Goal: Task Accomplishment & Management: Use online tool/utility

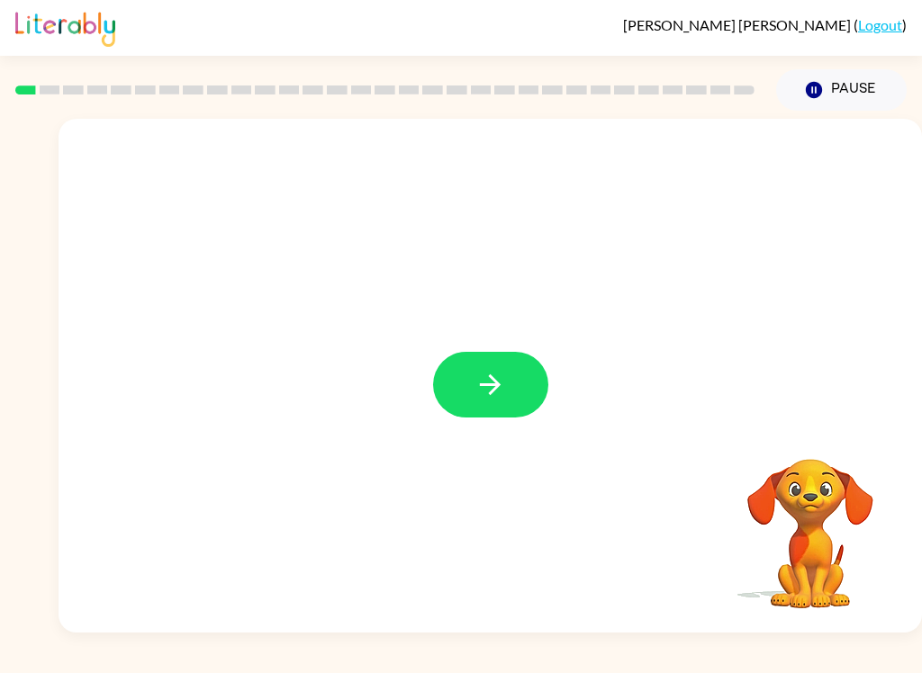
click at [510, 382] on button "button" at bounding box center [490, 385] width 115 height 66
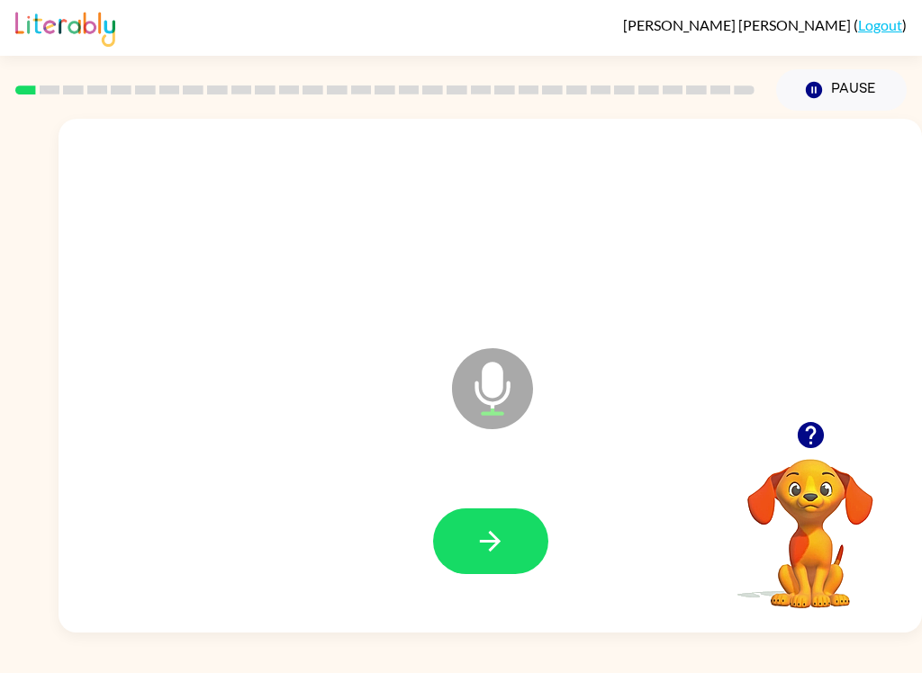
click at [489, 543] on icon "button" at bounding box center [490, 541] width 21 height 21
click at [482, 552] on icon "button" at bounding box center [489, 541] width 31 height 31
click at [481, 560] on button "button" at bounding box center [490, 541] width 115 height 66
click at [493, 556] on icon "button" at bounding box center [489, 541] width 31 height 31
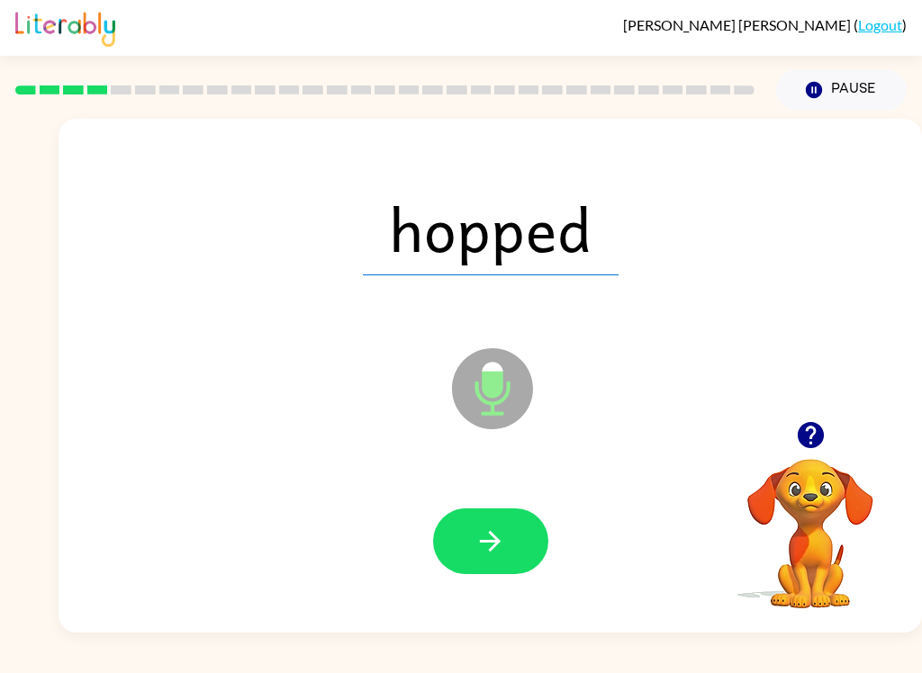
click at [508, 553] on button "button" at bounding box center [490, 541] width 115 height 66
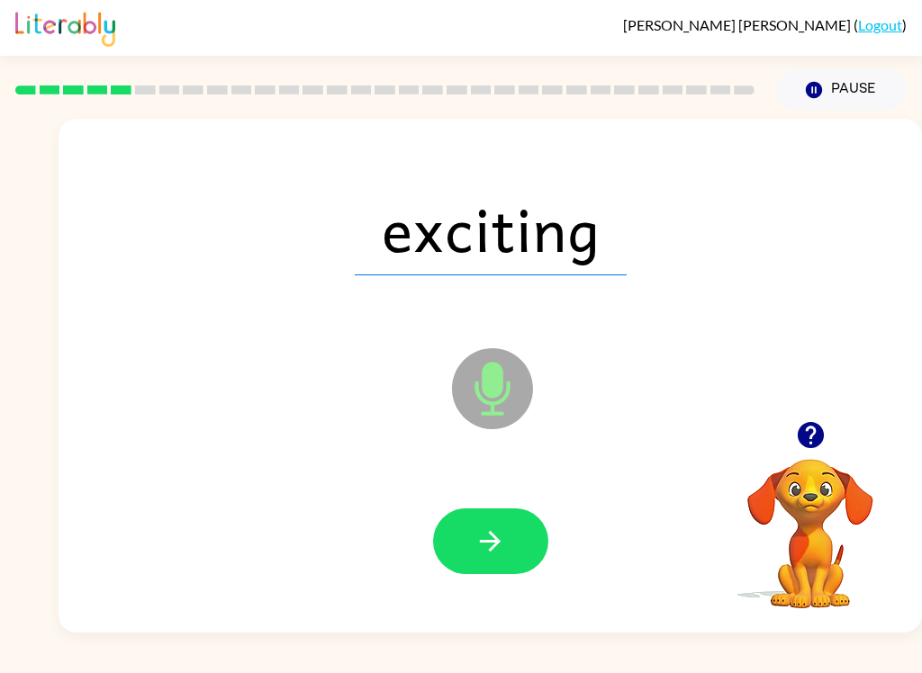
click at [486, 557] on icon "button" at bounding box center [489, 541] width 31 height 31
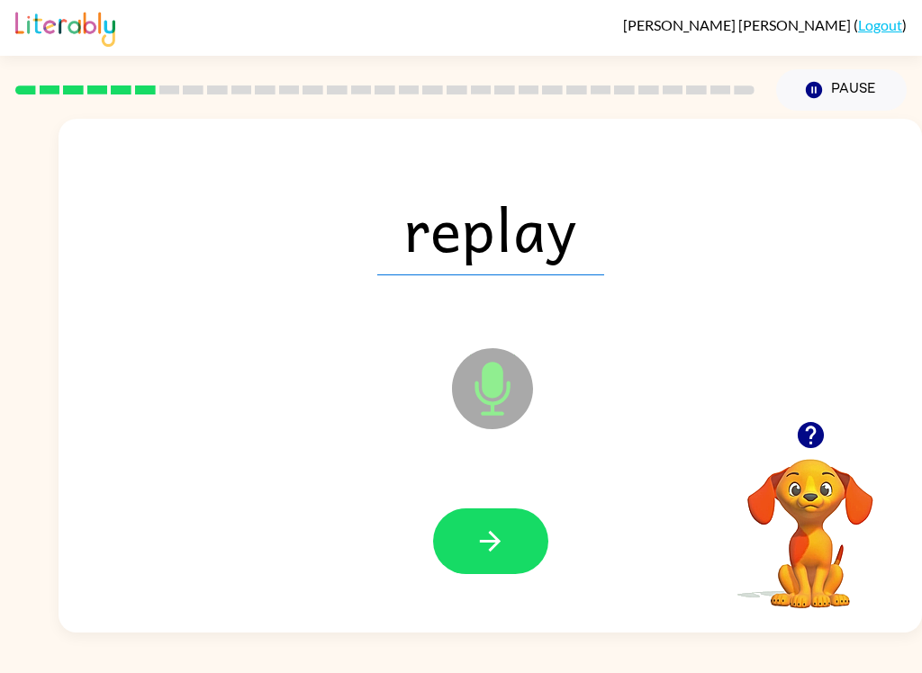
click at [483, 542] on icon "button" at bounding box center [490, 541] width 21 height 21
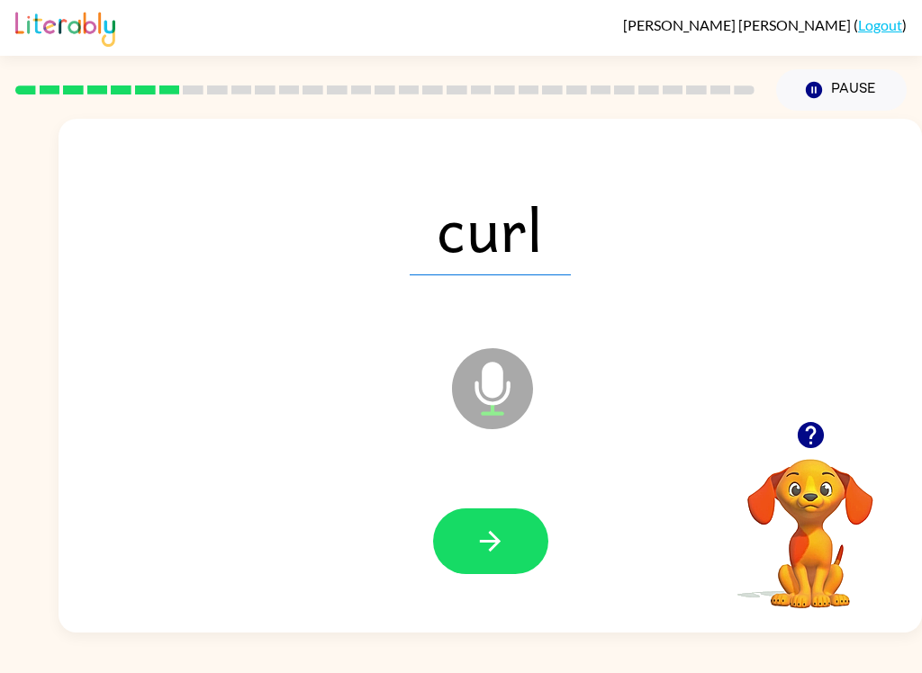
click at [502, 535] on icon "button" at bounding box center [489, 541] width 31 height 31
click at [499, 544] on icon "button" at bounding box center [489, 541] width 31 height 31
click at [465, 574] on button "button" at bounding box center [490, 541] width 115 height 66
click at [506, 541] on button "button" at bounding box center [490, 541] width 115 height 66
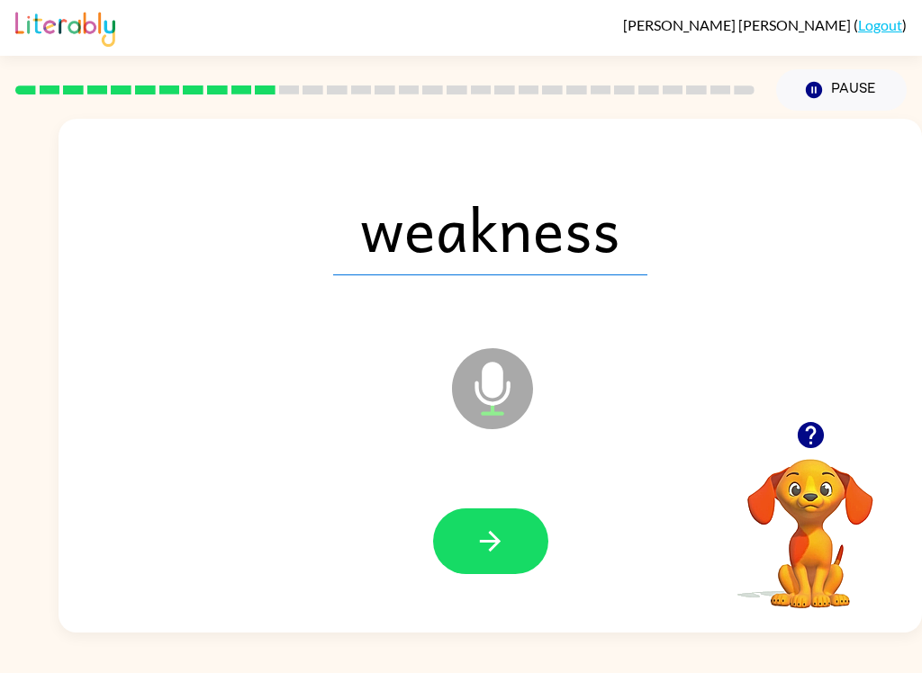
click at [484, 537] on icon "button" at bounding box center [489, 541] width 31 height 31
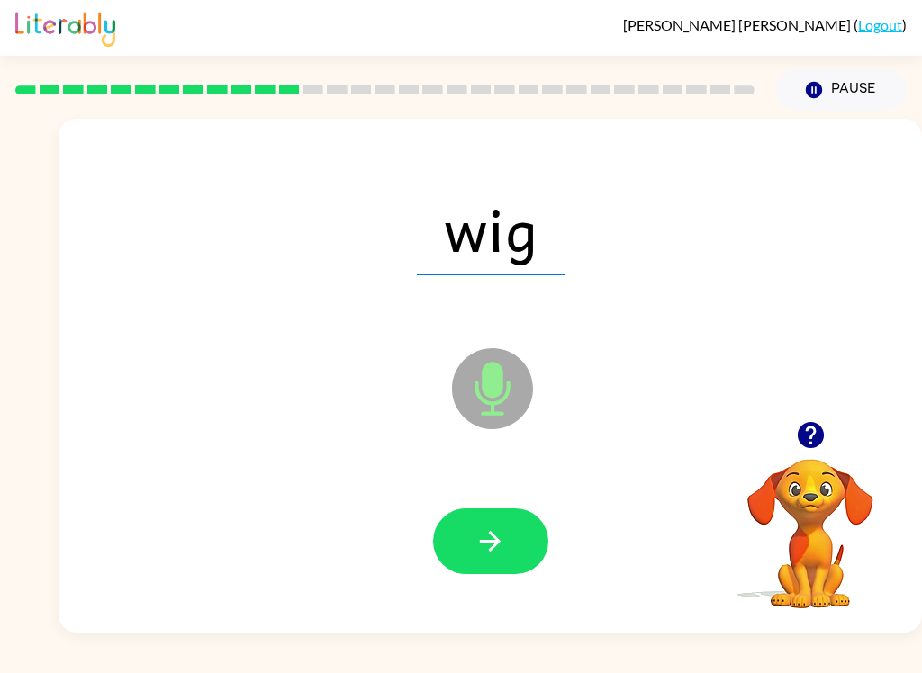
click at [505, 545] on icon "button" at bounding box center [489, 541] width 31 height 31
click at [495, 536] on icon "button" at bounding box center [490, 541] width 21 height 21
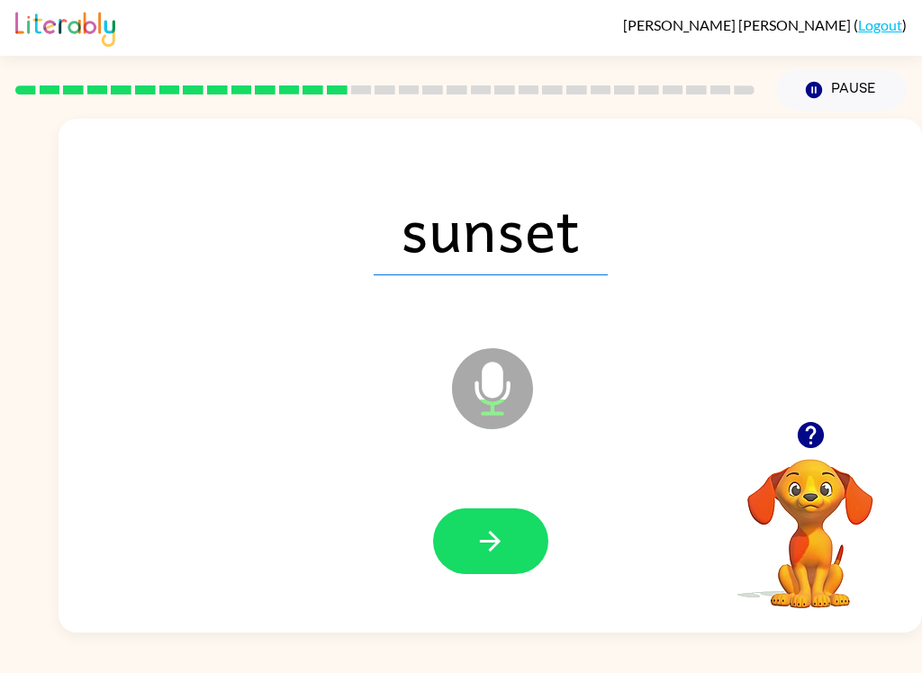
click at [495, 529] on icon "button" at bounding box center [489, 541] width 31 height 31
click at [505, 554] on icon "button" at bounding box center [489, 541] width 31 height 31
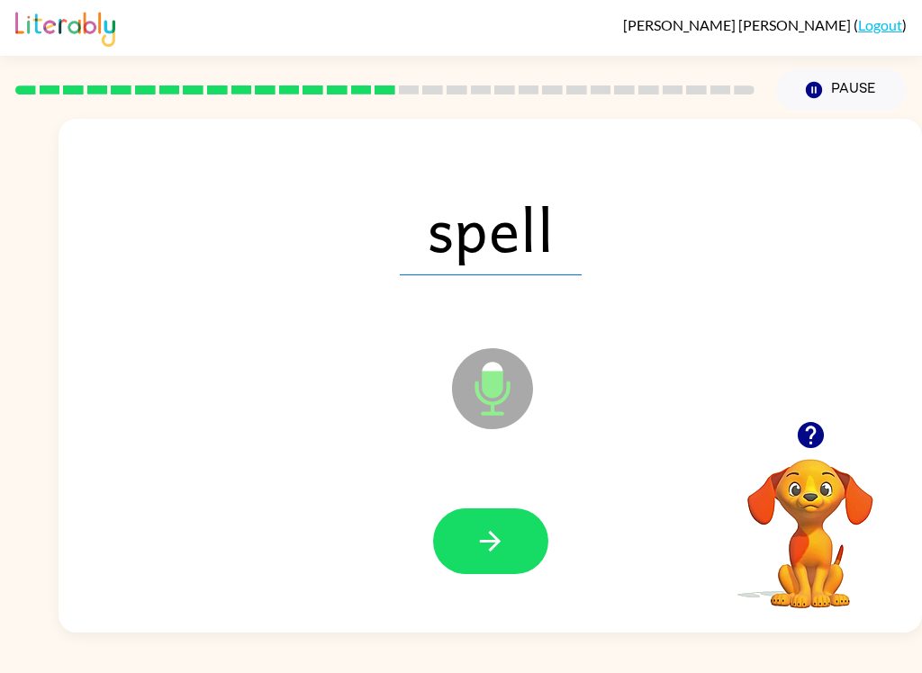
click at [490, 539] on icon "button" at bounding box center [489, 541] width 31 height 31
click at [502, 557] on icon "button" at bounding box center [489, 541] width 31 height 31
click at [492, 547] on icon "button" at bounding box center [490, 541] width 21 height 21
click at [493, 531] on icon "button" at bounding box center [489, 541] width 31 height 31
click at [473, 544] on button "button" at bounding box center [490, 541] width 115 height 66
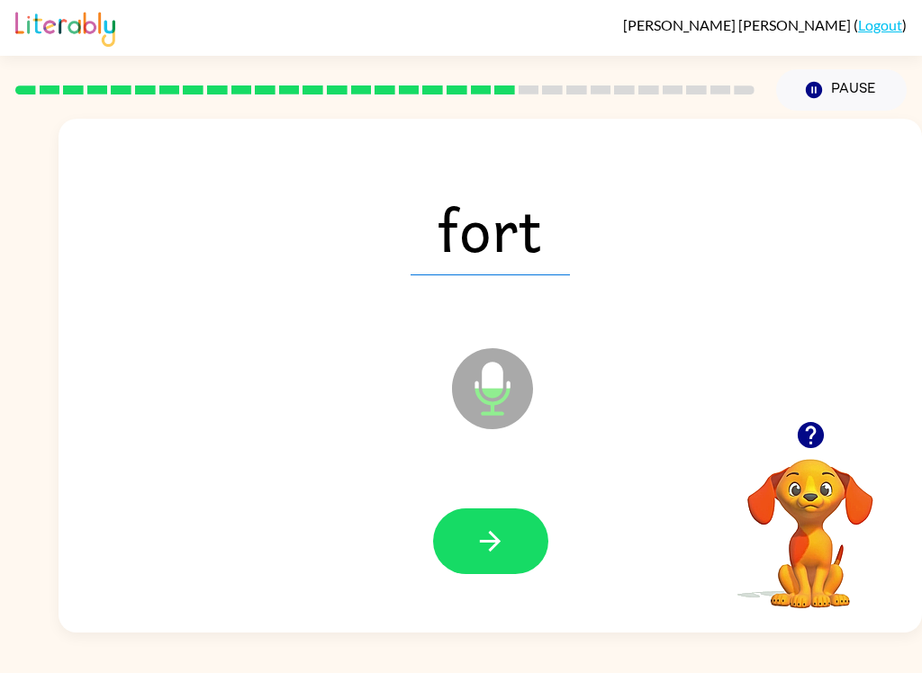
click at [490, 557] on icon "button" at bounding box center [489, 541] width 31 height 31
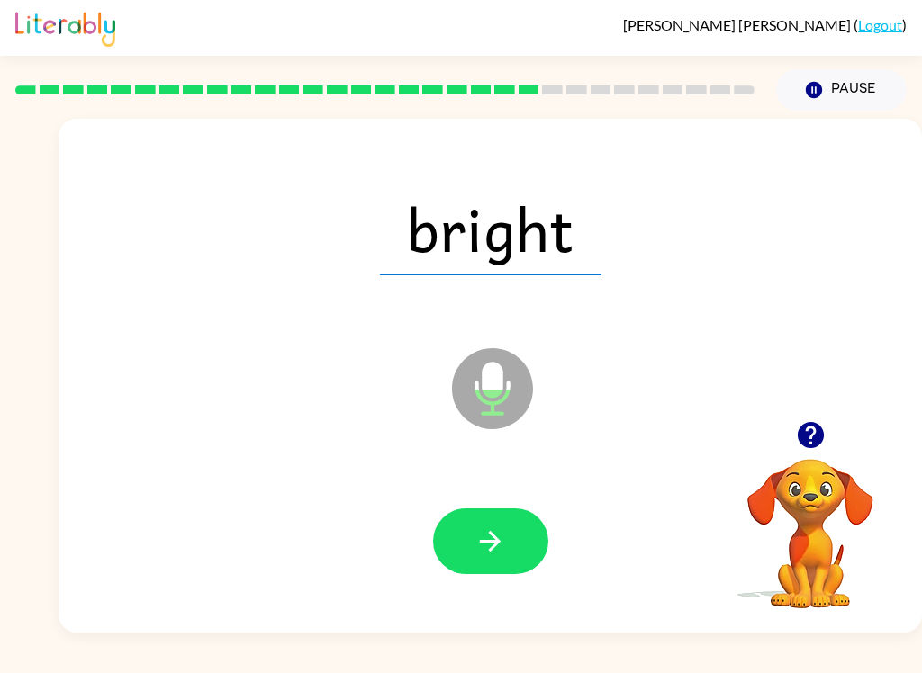
click at [482, 553] on icon "button" at bounding box center [489, 541] width 31 height 31
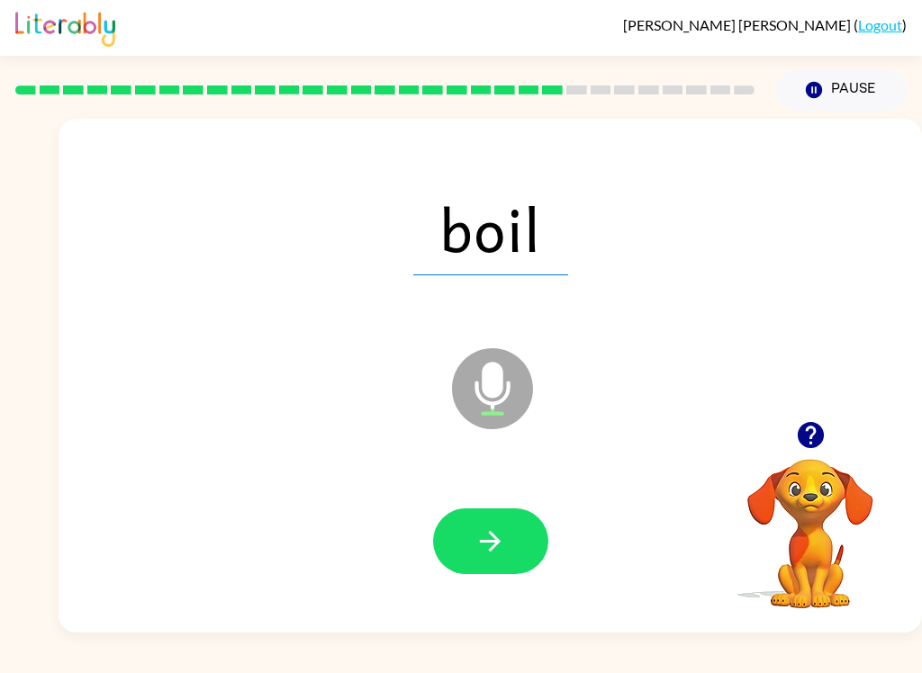
click at [505, 569] on button "button" at bounding box center [490, 541] width 115 height 66
click at [490, 568] on button "button" at bounding box center [490, 541] width 115 height 66
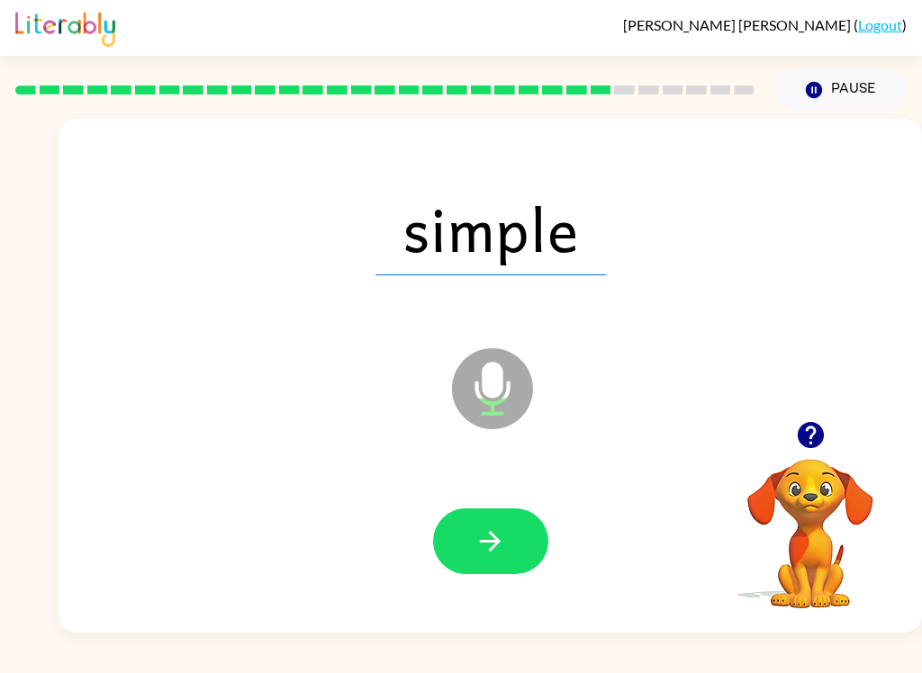
click at [468, 537] on button "button" at bounding box center [490, 541] width 115 height 66
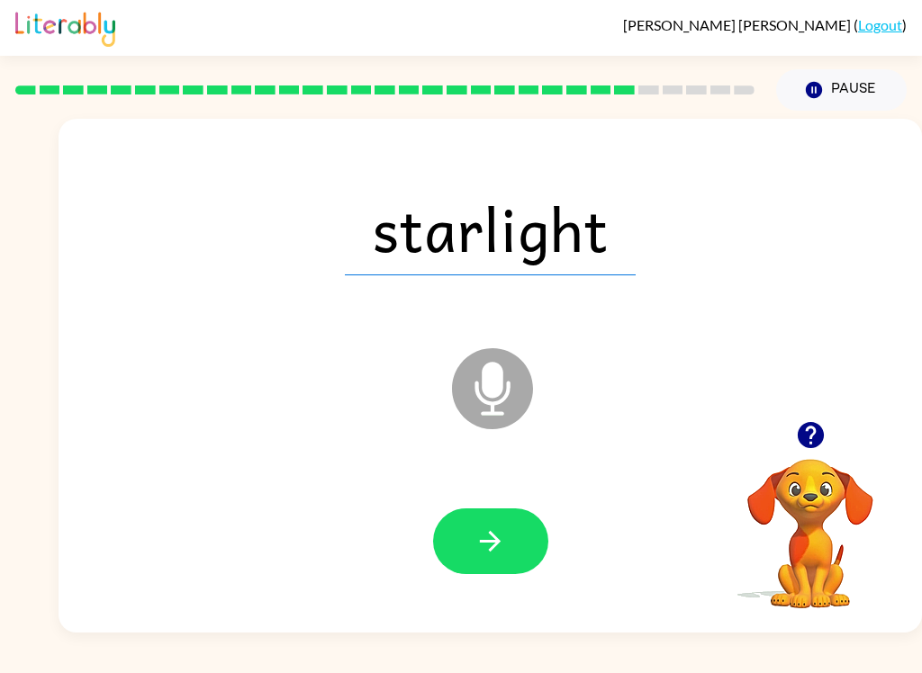
click at [501, 560] on button "button" at bounding box center [490, 541] width 115 height 66
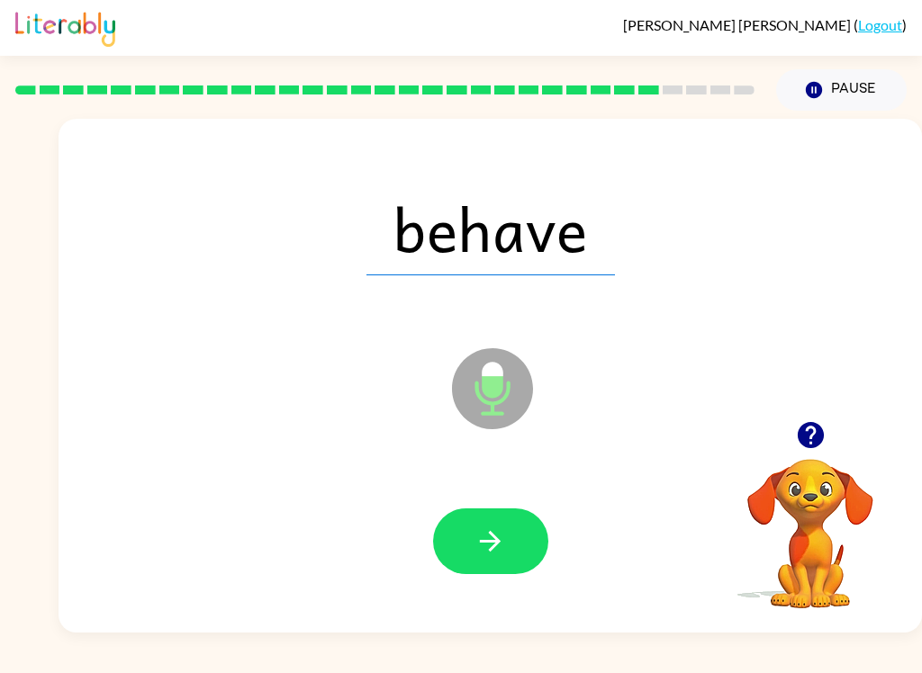
click at [470, 553] on button "button" at bounding box center [490, 541] width 115 height 66
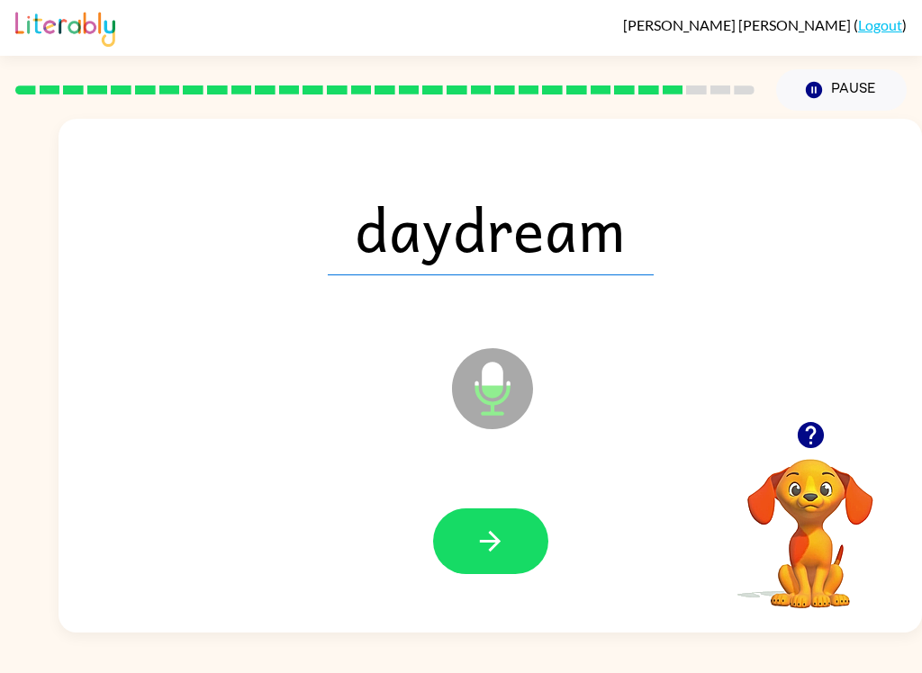
click at [517, 517] on button "button" at bounding box center [490, 541] width 115 height 66
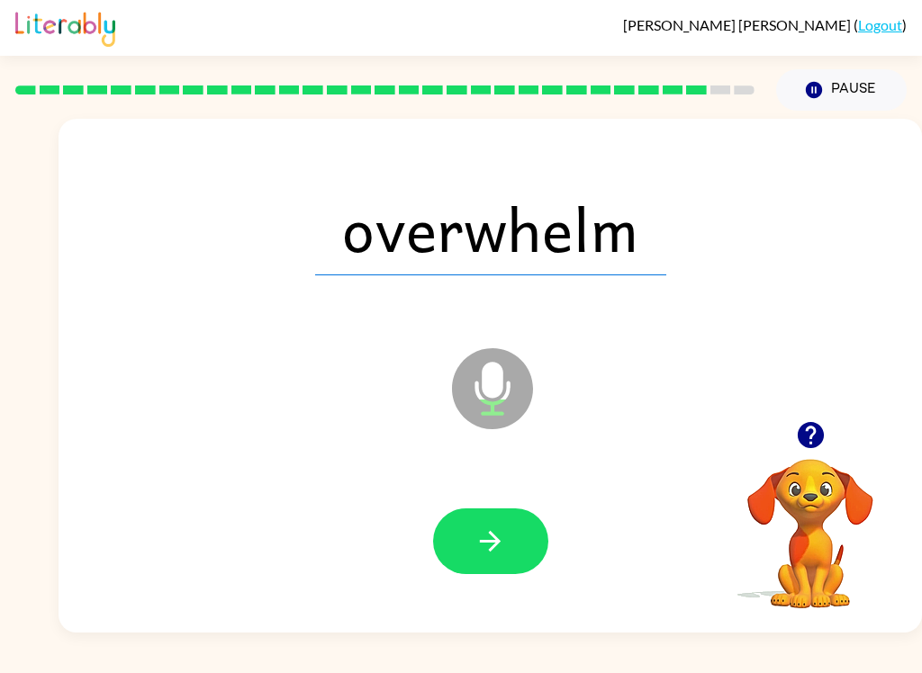
click at [454, 535] on button "button" at bounding box center [490, 541] width 115 height 66
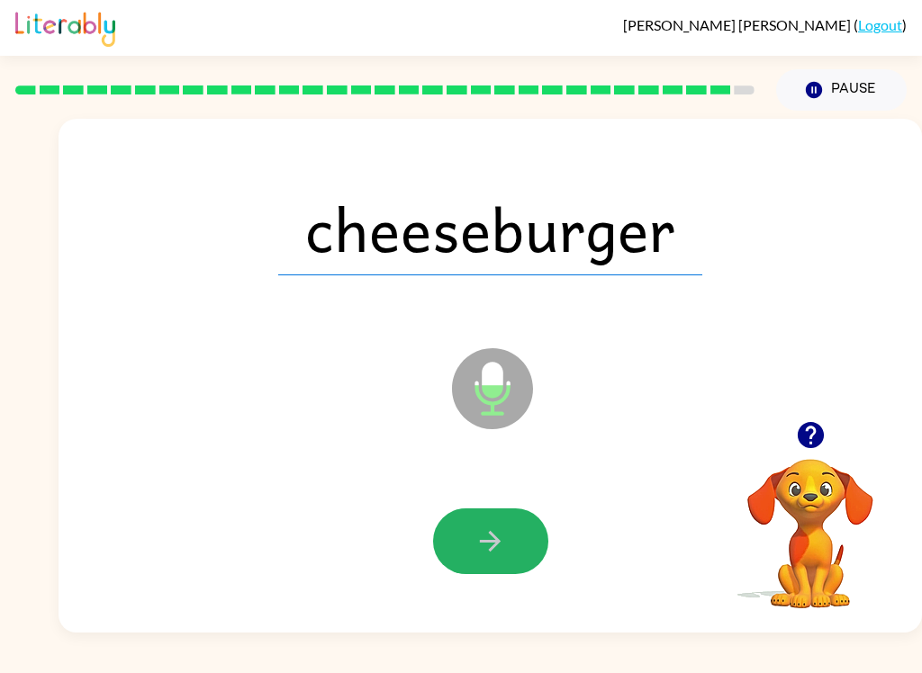
click at [483, 550] on icon "button" at bounding box center [489, 541] width 31 height 31
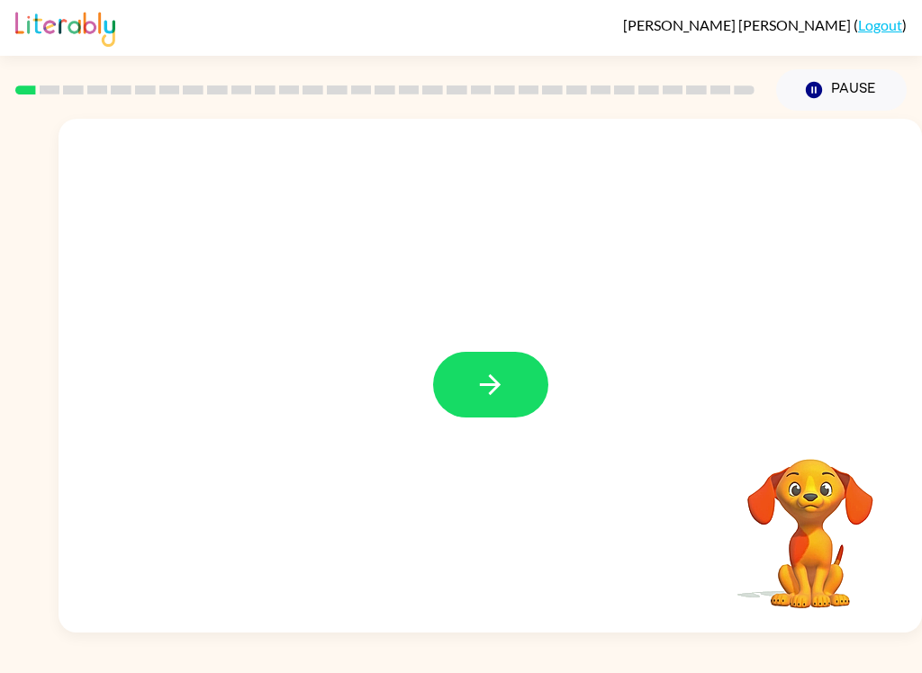
click at [516, 373] on button "button" at bounding box center [490, 385] width 115 height 66
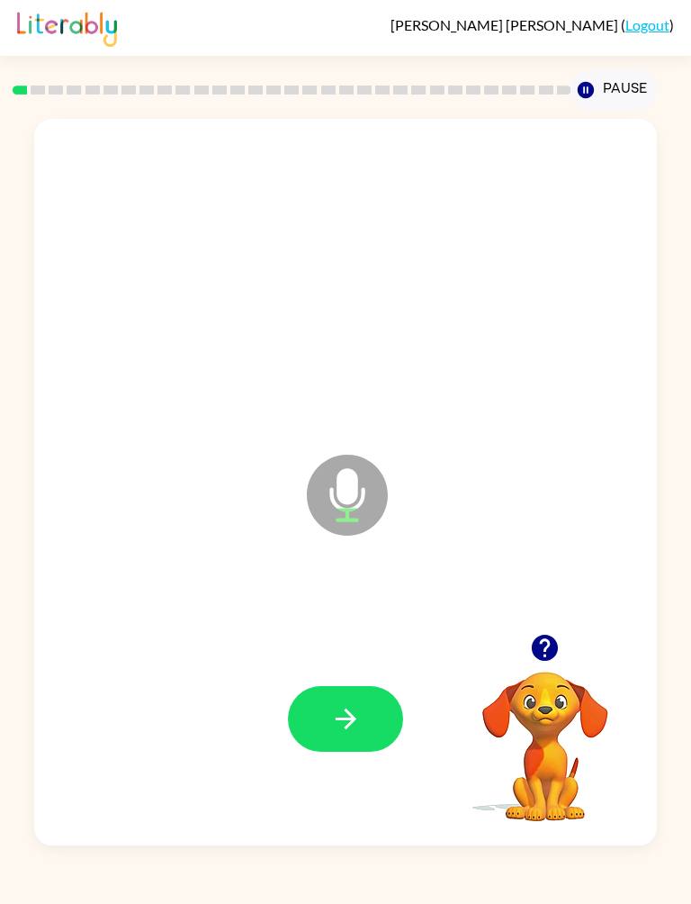
click at [354, 672] on icon "button" at bounding box center [345, 718] width 31 height 31
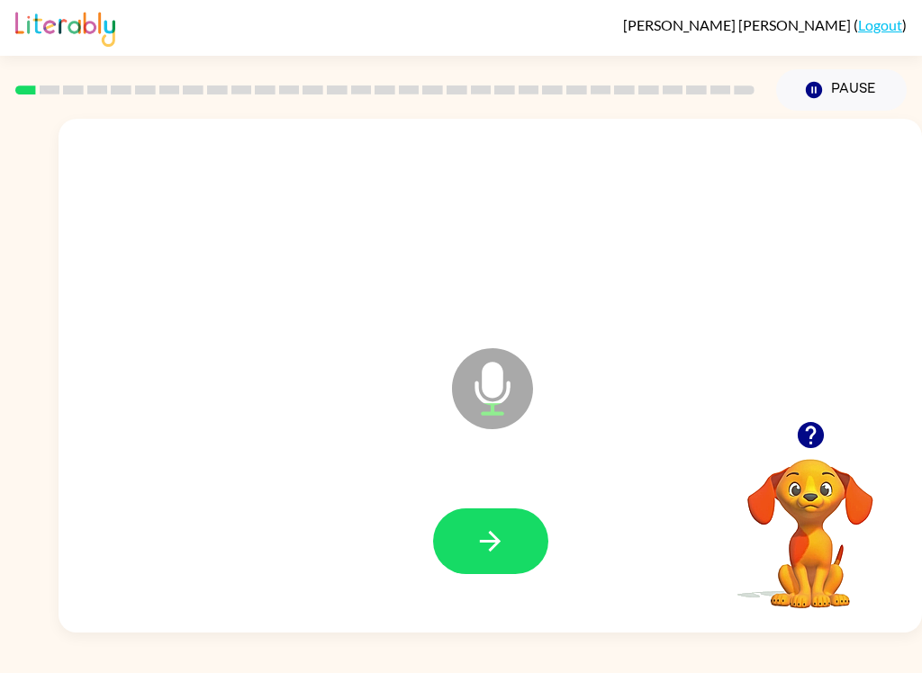
click at [481, 571] on button "button" at bounding box center [490, 541] width 115 height 66
click at [508, 530] on button "button" at bounding box center [490, 541] width 115 height 66
click at [533, 551] on button "button" at bounding box center [490, 541] width 115 height 66
click at [490, 534] on icon "button" at bounding box center [490, 541] width 21 height 21
click at [493, 546] on icon "button" at bounding box center [490, 541] width 21 height 21
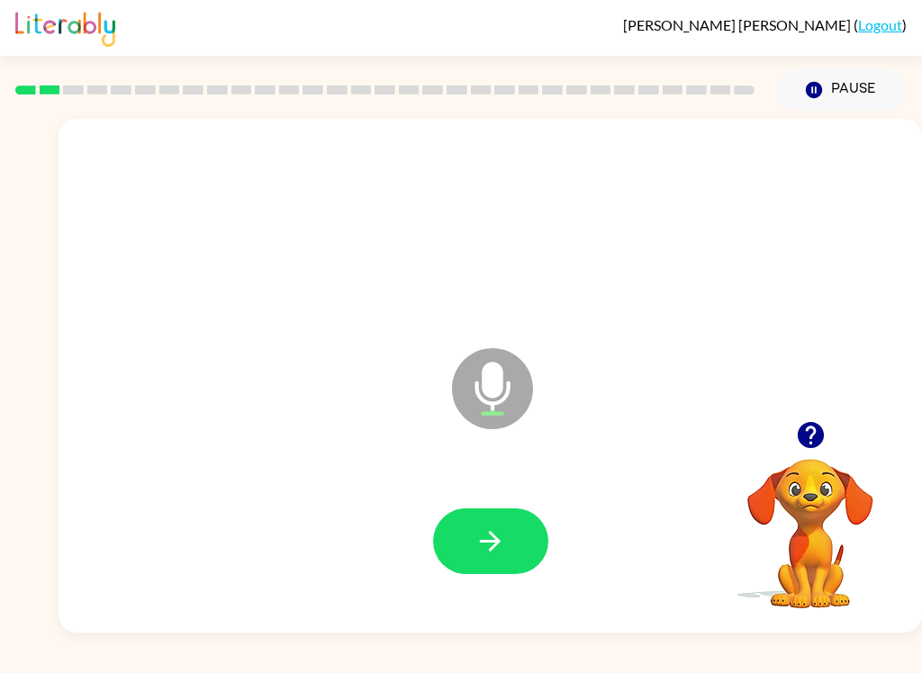
click at [508, 541] on button "button" at bounding box center [490, 541] width 115 height 66
click at [493, 527] on icon "button" at bounding box center [489, 541] width 31 height 31
click at [500, 546] on icon "button" at bounding box center [489, 541] width 31 height 31
click at [501, 553] on icon "button" at bounding box center [489, 541] width 31 height 31
click at [504, 533] on icon "button" at bounding box center [489, 541] width 31 height 31
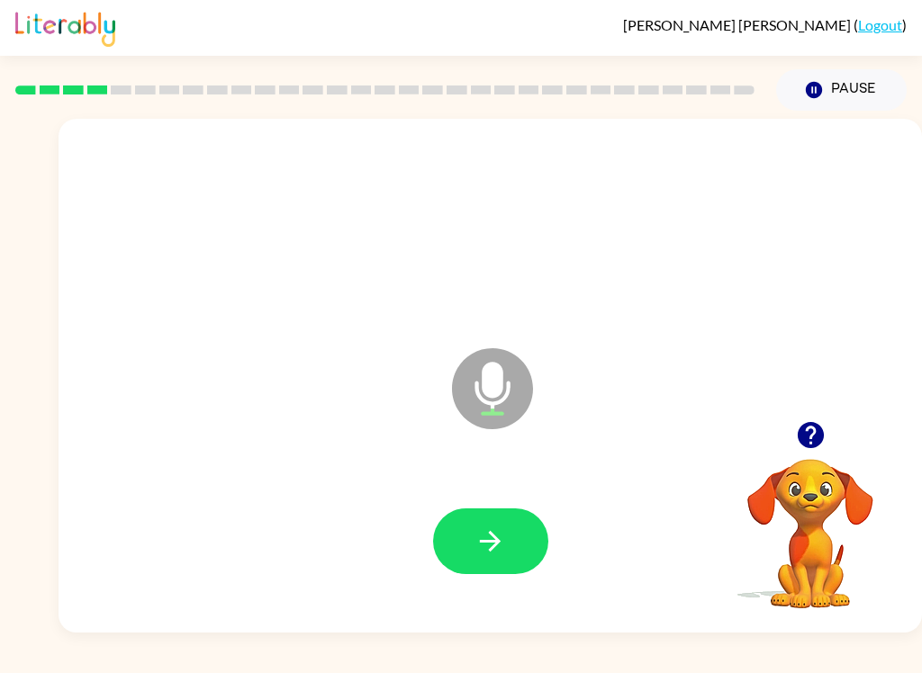
click at [490, 559] on button "button" at bounding box center [490, 541] width 115 height 66
click at [487, 546] on icon "button" at bounding box center [489, 541] width 31 height 31
click at [527, 551] on button "button" at bounding box center [490, 541] width 115 height 66
click at [523, 544] on button "button" at bounding box center [490, 541] width 115 height 66
click at [481, 542] on icon "button" at bounding box center [490, 541] width 21 height 21
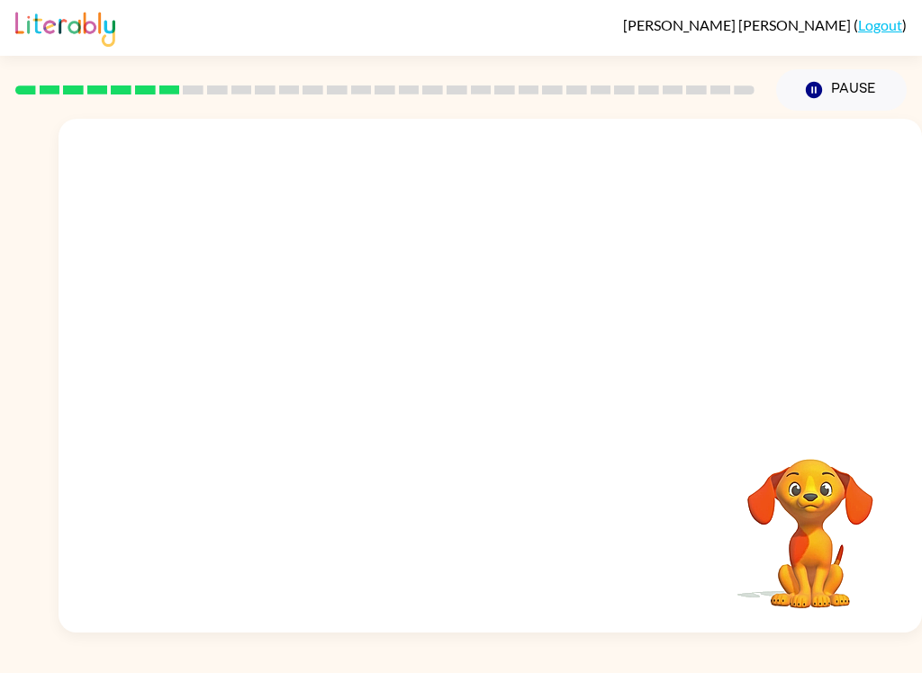
click at [868, 23] on link "Logout" at bounding box center [880, 24] width 44 height 17
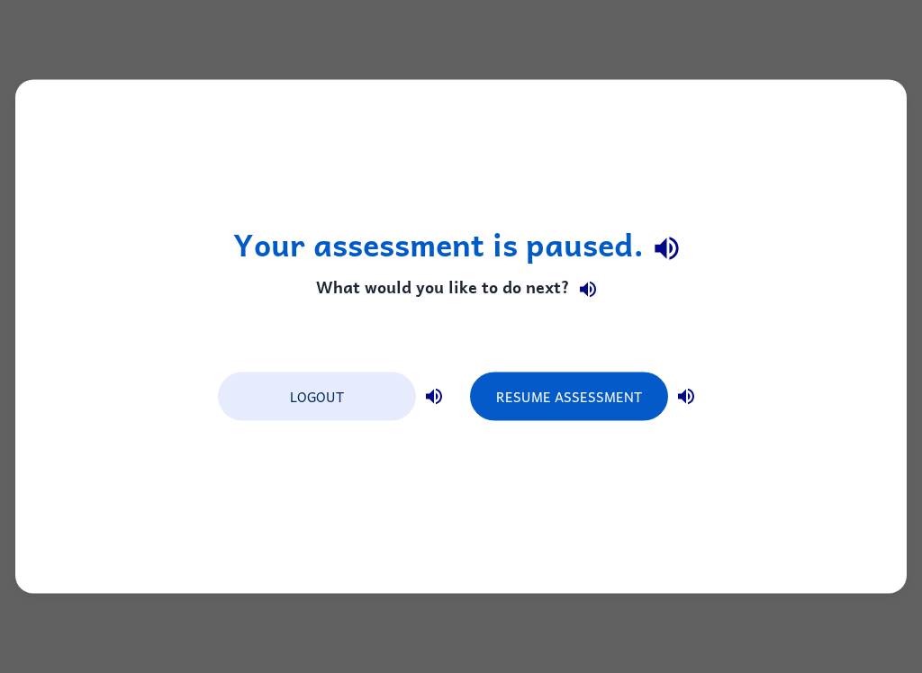
click at [318, 405] on button "Logout" at bounding box center [317, 397] width 198 height 49
